Goal: Book appointment/travel/reservation

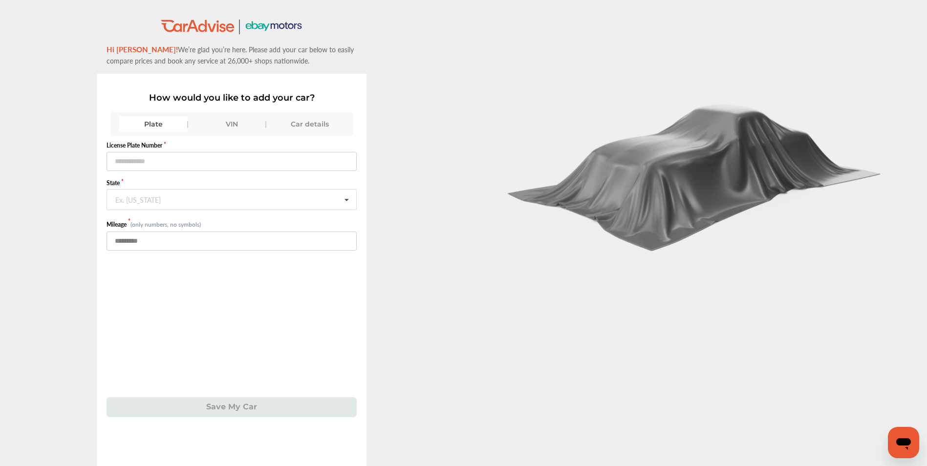
click at [159, 246] on input "number" at bounding box center [232, 241] width 250 height 19
type input "******"
click at [183, 166] on input "text" at bounding box center [232, 161] width 250 height 19
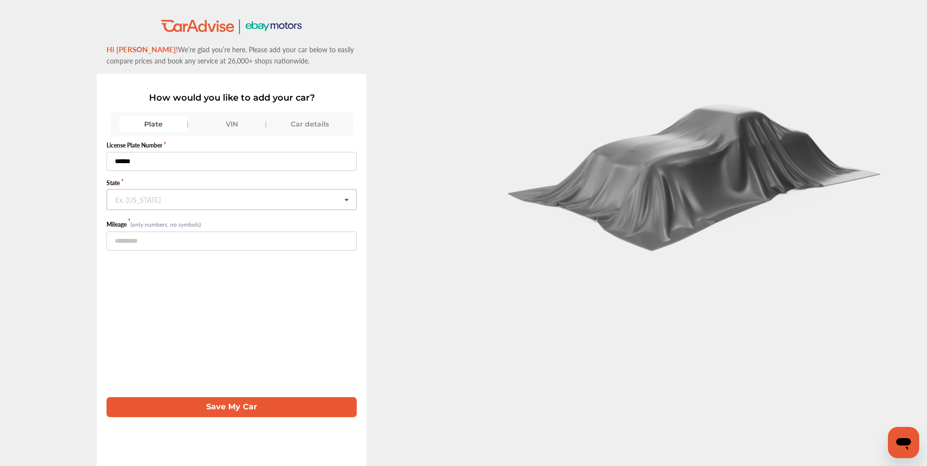
type input "******"
click at [219, 201] on input "text" at bounding box center [232, 199] width 249 height 19
type input "****"
click at [168, 227] on div "[US_STATE]" at bounding box center [231, 220] width 248 height 21
click at [309, 412] on button "Save My Car" at bounding box center [232, 407] width 250 height 20
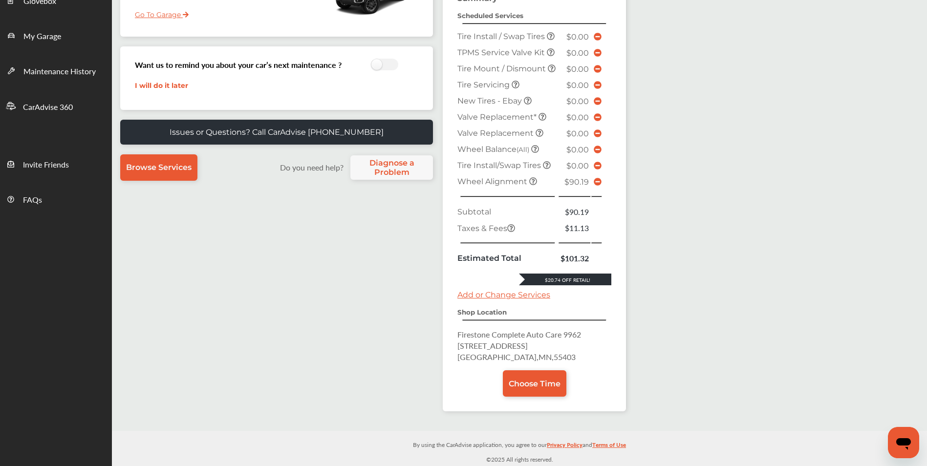
scroll to position [223, 0]
click at [540, 386] on span "Choose Time" at bounding box center [535, 383] width 52 height 9
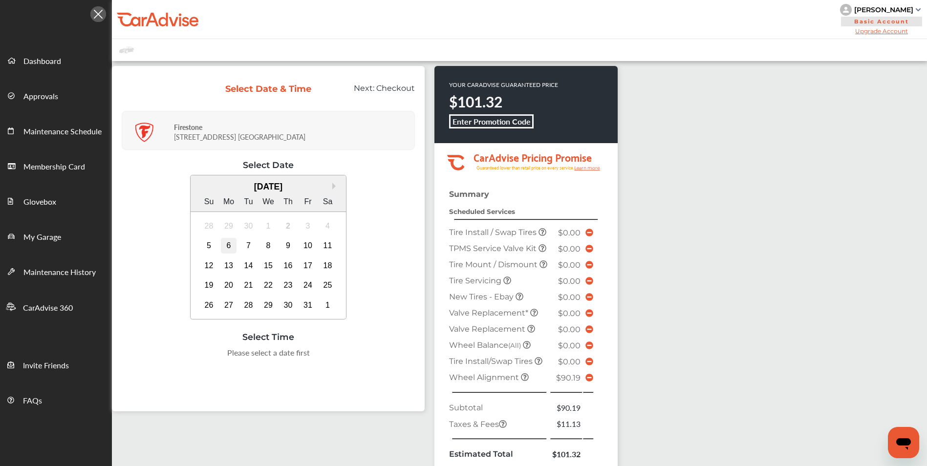
click at [232, 253] on div "6" at bounding box center [229, 246] width 16 height 16
click at [162, 358] on div "8:00 AM" at bounding box center [170, 356] width 46 height 18
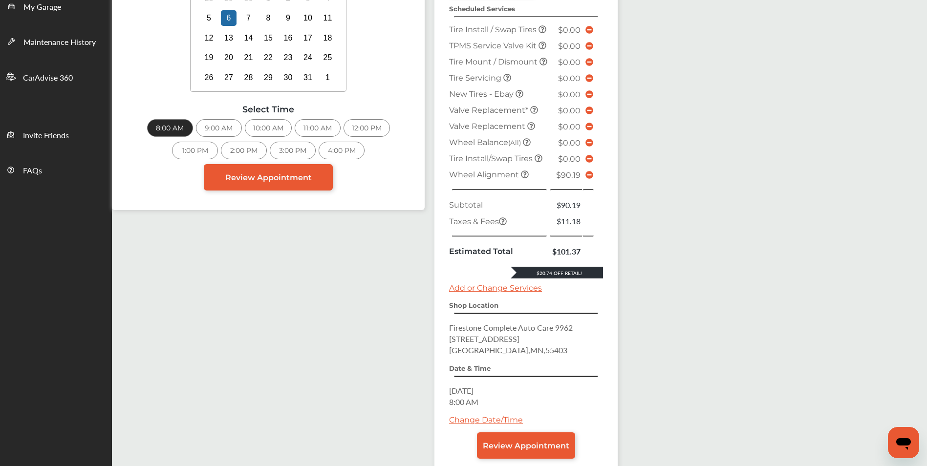
scroll to position [65, 0]
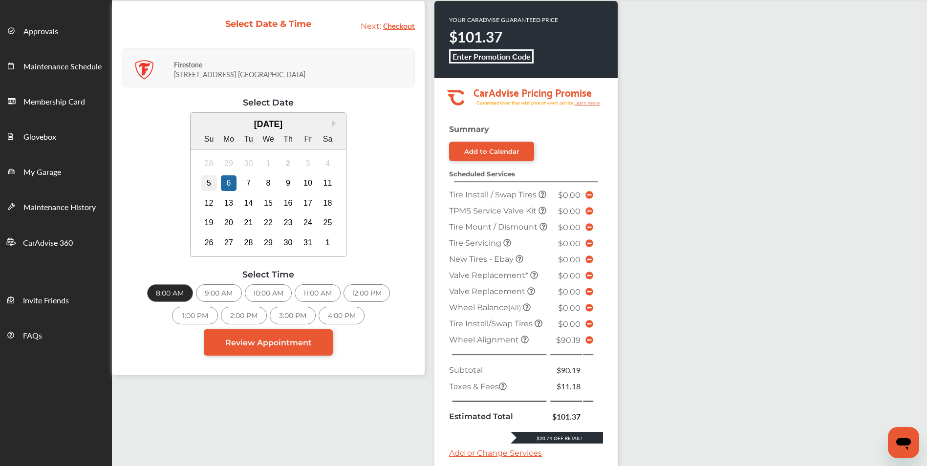
click at [207, 185] on div "5" at bounding box center [209, 183] width 16 height 16
click at [174, 295] on div "10:00 AM" at bounding box center [170, 293] width 47 height 18
click at [266, 346] on span "Review Appointment" at bounding box center [268, 342] width 87 height 9
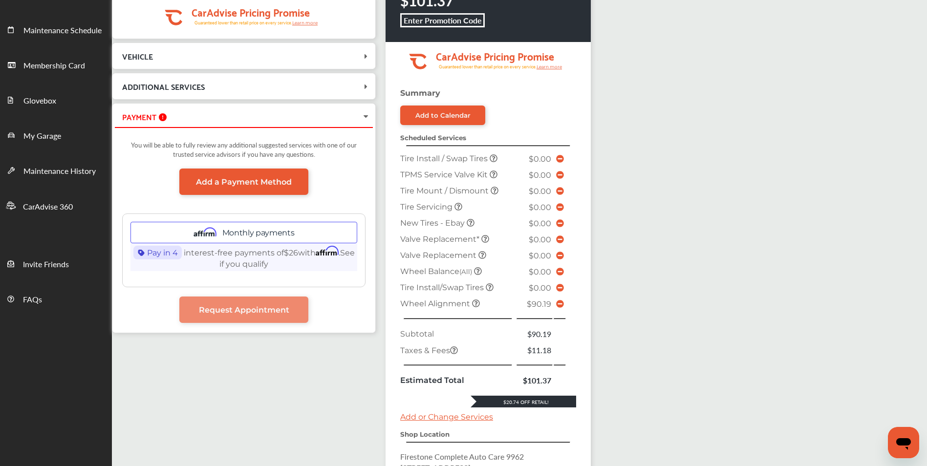
scroll to position [43, 0]
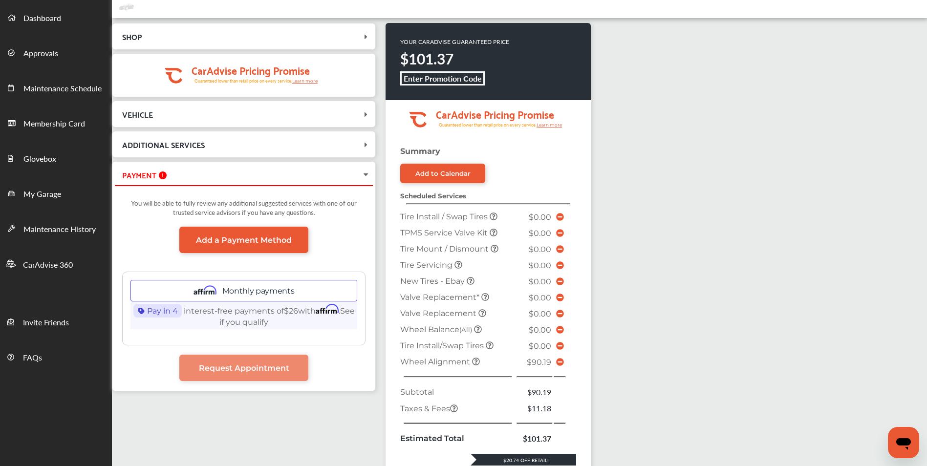
click at [760, 278] on div "SHOP Firestone [STREET_ADDRESS] [DATE] 10:00 AM .cls-1 { clip-path: url(#clip-P…" at bounding box center [519, 346] width 815 height 657
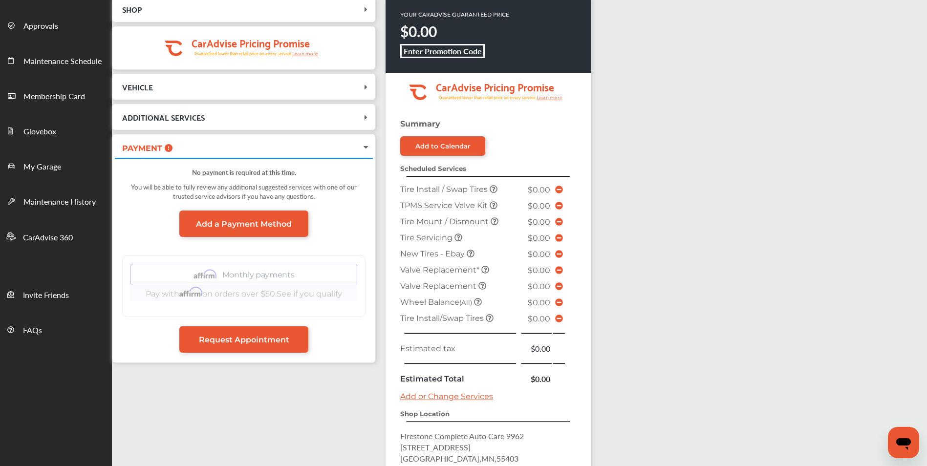
scroll to position [196, 0]
